Goal: Task Accomplishment & Management: Manage account settings

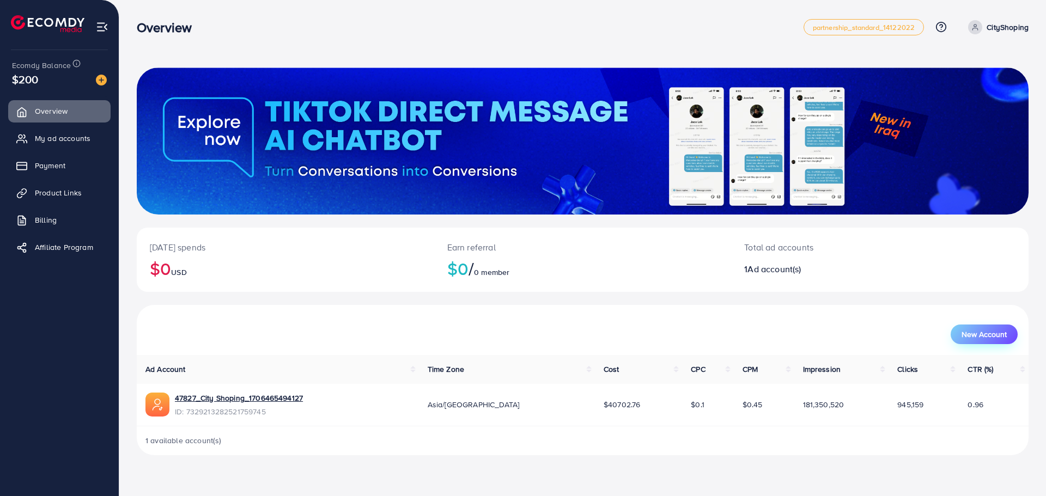
click at [979, 336] on span "New Account" at bounding box center [984, 335] width 45 height 8
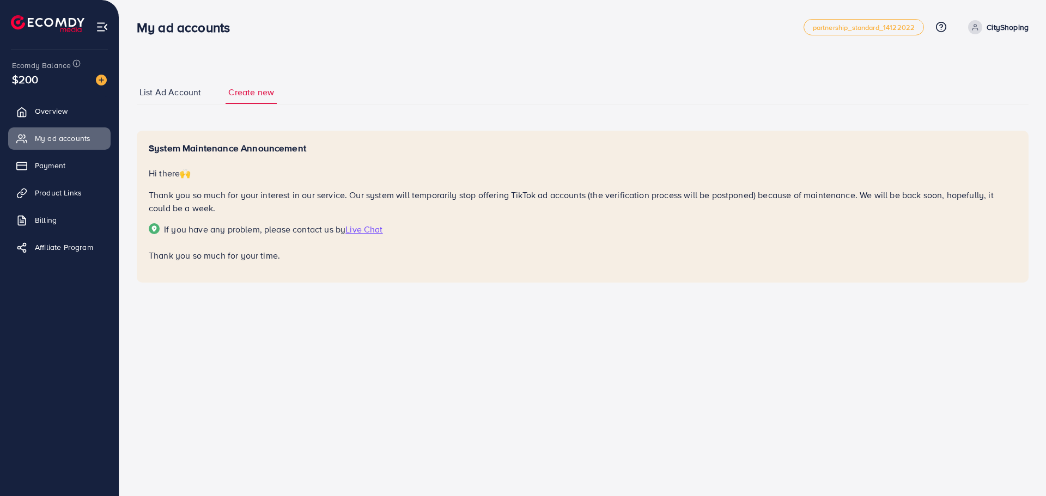
click at [517, 192] on p "Thank you so much for your interest in our service. Our system will temporarily…" at bounding box center [583, 202] width 868 height 26
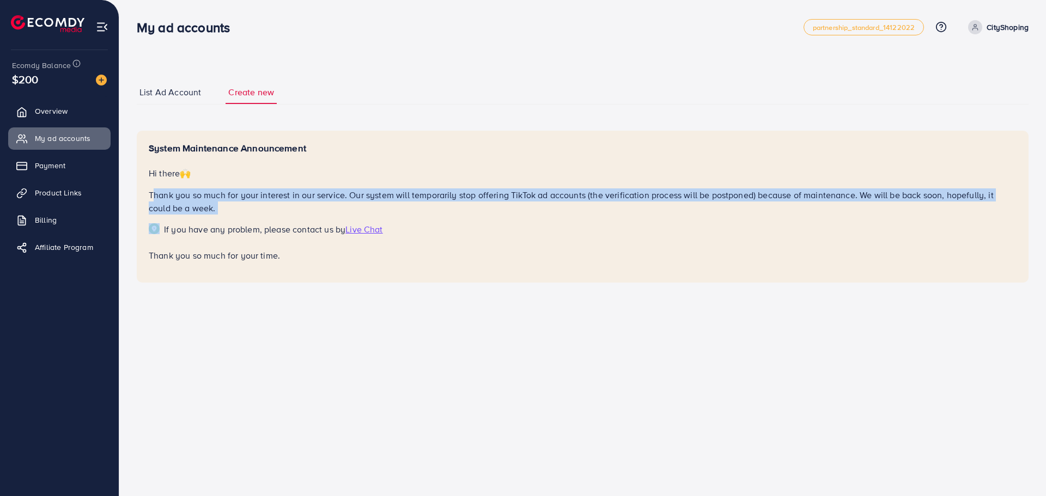
click at [517, 192] on p "Thank you so much for your interest in our service. Our system will temporarily…" at bounding box center [583, 202] width 868 height 26
click at [174, 84] on link "List Ad Account" at bounding box center [170, 92] width 67 height 23
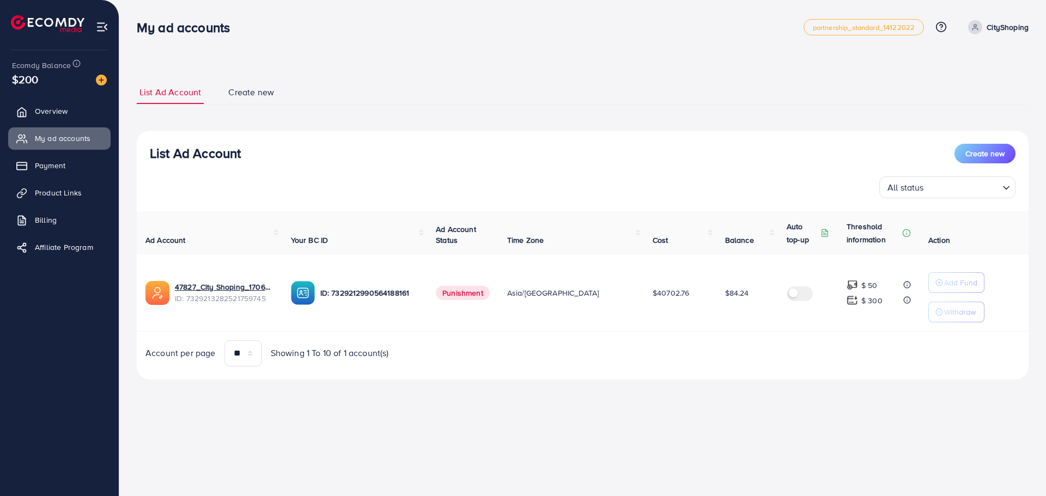
click at [478, 292] on span "Punishment" at bounding box center [463, 293] width 54 height 14
